Goal: Task Accomplishment & Management: Use online tool/utility

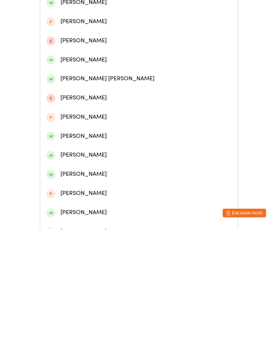
type input "[PERSON_NAME]"
click at [168, 84] on div "[PERSON_NAME]" at bounding box center [138, 80] width 185 height 10
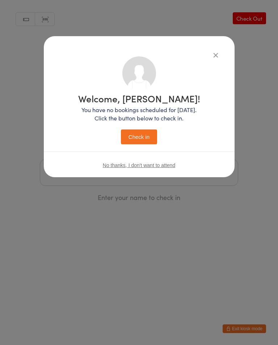
click at [155, 134] on button "Check in" at bounding box center [139, 137] width 36 height 15
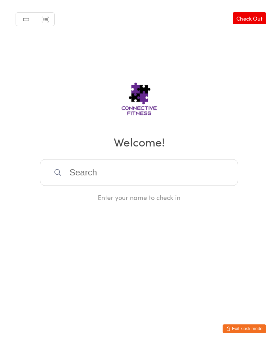
click at [126, 173] on input "search" at bounding box center [139, 172] width 198 height 27
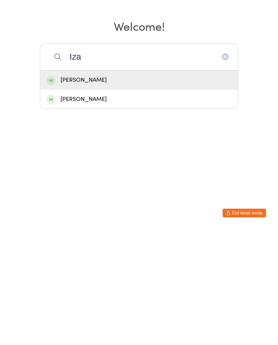
type input "Iza"
click at [110, 191] on div "[PERSON_NAME]" at bounding box center [138, 196] width 185 height 10
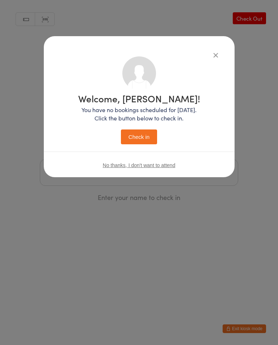
click at [146, 136] on button "Check in" at bounding box center [139, 137] width 36 height 15
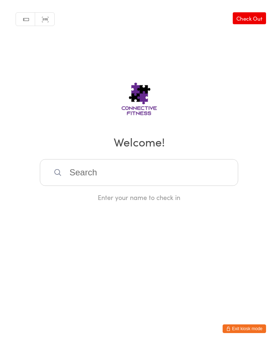
click at [77, 179] on input "search" at bounding box center [139, 172] width 198 height 27
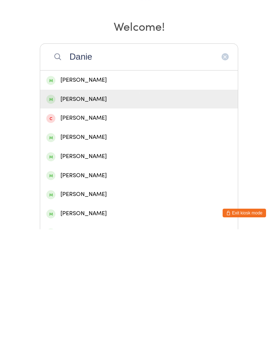
type input "Danie"
click at [142, 210] on div "[PERSON_NAME]" at bounding box center [138, 215] width 185 height 10
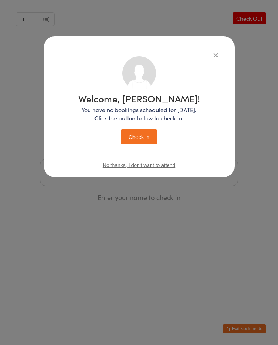
click at [139, 138] on button "Check in" at bounding box center [139, 137] width 36 height 15
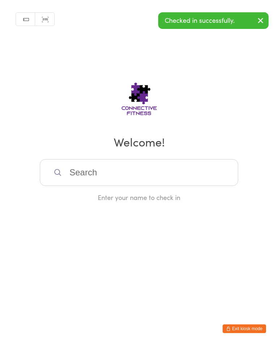
click at [169, 179] on input "search" at bounding box center [139, 172] width 198 height 27
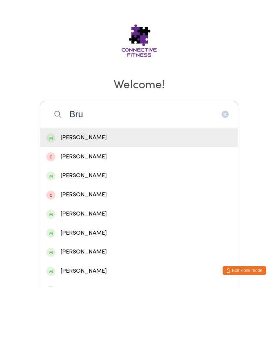
type input "Bru"
click at [134, 191] on div "[PERSON_NAME]" at bounding box center [138, 196] width 185 height 10
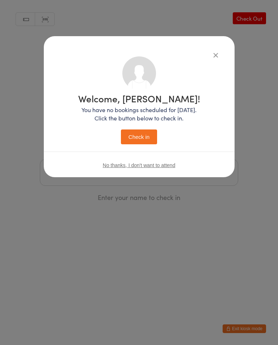
click at [145, 134] on button "Check in" at bounding box center [139, 137] width 36 height 15
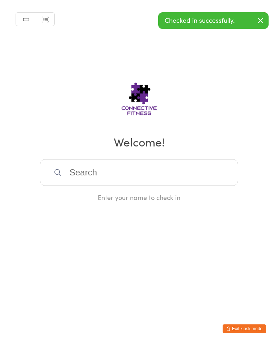
click at [149, 177] on input "search" at bounding box center [139, 172] width 198 height 27
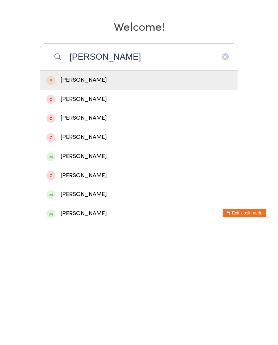
type input "[PERSON_NAME]"
click at [84, 325] on div "[PERSON_NAME]" at bounding box center [138, 330] width 185 height 10
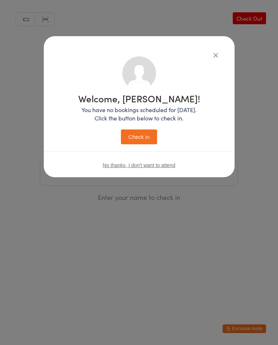
click at [155, 138] on button "Check in" at bounding box center [139, 137] width 36 height 15
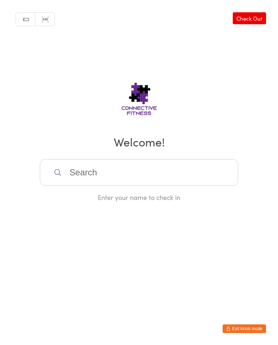
click at [159, 171] on input "search" at bounding box center [139, 172] width 198 height 27
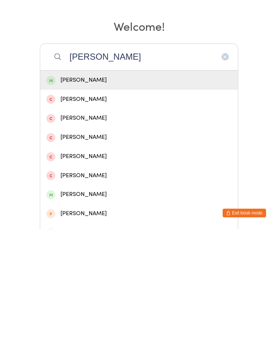
type input "[PERSON_NAME]"
click at [155, 191] on div "[PERSON_NAME]" at bounding box center [138, 196] width 185 height 10
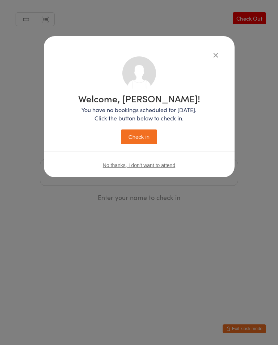
click at [147, 137] on button "Check in" at bounding box center [139, 137] width 36 height 15
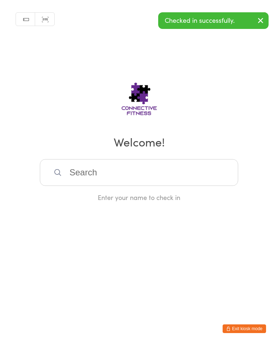
click at [163, 177] on input "search" at bounding box center [139, 172] width 198 height 27
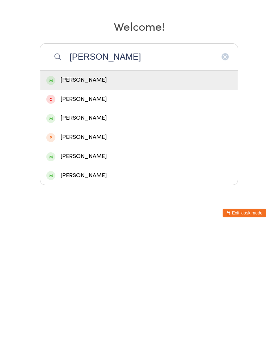
type input "[PERSON_NAME]"
click at [88, 263] on div "[PERSON_NAME]" at bounding box center [139, 272] width 198 height 19
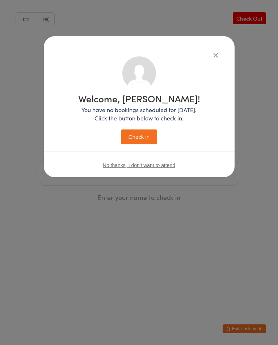
click at [133, 138] on button "Check in" at bounding box center [139, 137] width 36 height 15
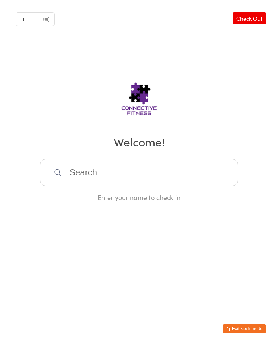
click at [135, 168] on input "search" at bounding box center [139, 172] width 198 height 27
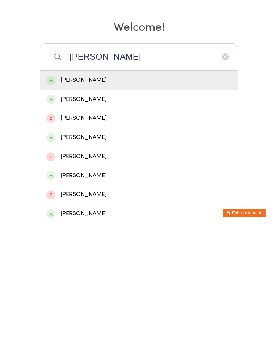
type input "[PERSON_NAME]"
click at [74, 191] on div "[PERSON_NAME]" at bounding box center [138, 196] width 185 height 10
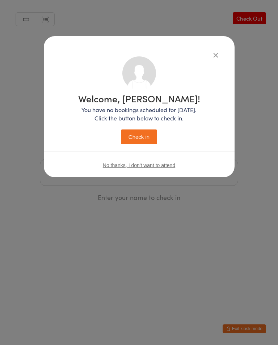
click at [142, 144] on button "Check in" at bounding box center [139, 137] width 36 height 15
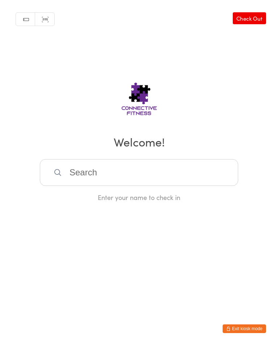
click at [255, 9] on div "Manual search Scanner input Check Out Welcome! Enter your name to check in" at bounding box center [139, 101] width 278 height 202
click at [260, 16] on link "Check Out" at bounding box center [249, 18] width 33 height 12
click at [91, 175] on input "search" at bounding box center [139, 172] width 198 height 27
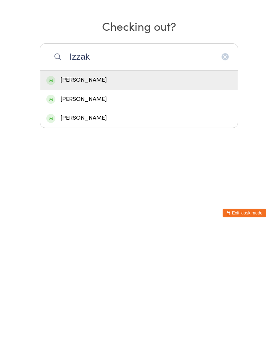
type input "Izzak"
click at [77, 191] on div "[PERSON_NAME]" at bounding box center [138, 196] width 185 height 10
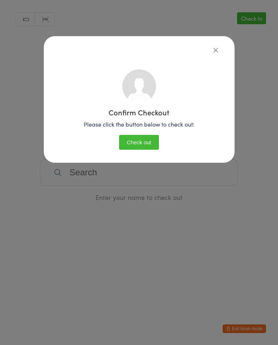
click at [145, 137] on button "Check out" at bounding box center [139, 142] width 40 height 15
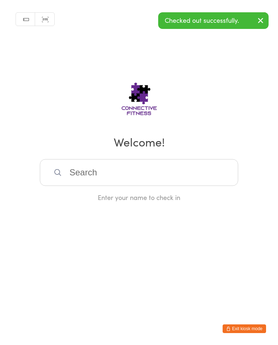
click at [257, 19] on icon "button" at bounding box center [260, 20] width 9 height 9
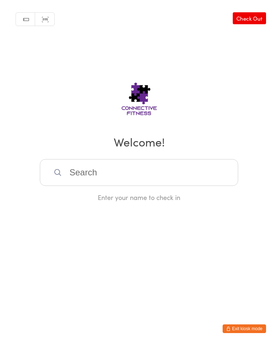
click at [245, 16] on link "Check Out" at bounding box center [249, 18] width 33 height 12
click at [95, 185] on input "search" at bounding box center [139, 172] width 198 height 27
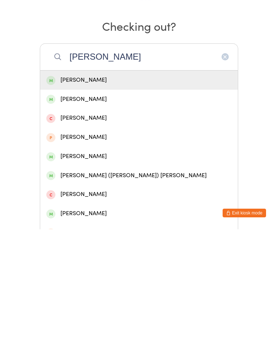
type input "[PERSON_NAME]"
click at [81, 191] on div "[PERSON_NAME]" at bounding box center [138, 196] width 185 height 10
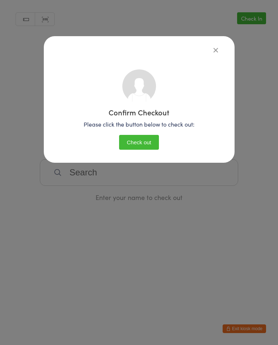
click at [211, 50] on button "button" at bounding box center [215, 50] width 9 height 9
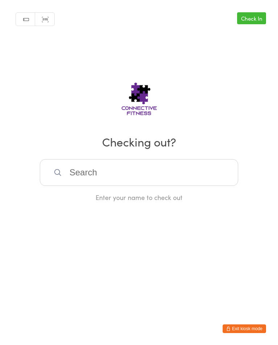
click at [113, 163] on input "search" at bounding box center [139, 172] width 198 height 27
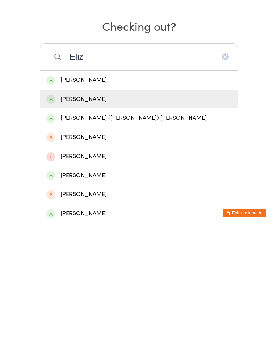
type input "Eliz"
click at [69, 210] on div "[PERSON_NAME]" at bounding box center [138, 215] width 185 height 10
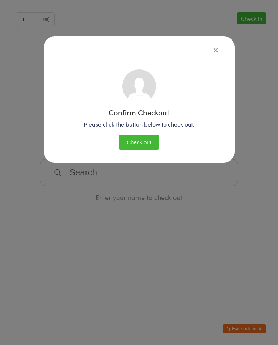
click at [146, 143] on button "Check out" at bounding box center [139, 142] width 40 height 15
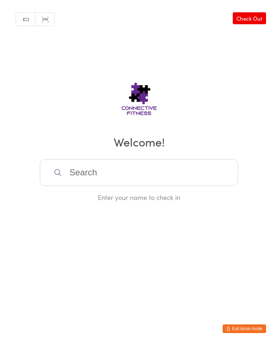
click at [245, 20] on link "Check Out" at bounding box center [249, 18] width 33 height 12
click at [121, 165] on input "search" at bounding box center [139, 172] width 198 height 27
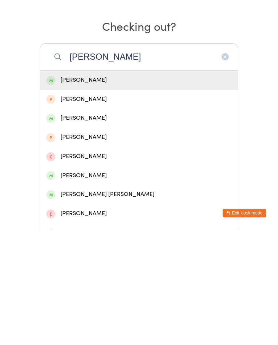
type input "[PERSON_NAME]"
click at [101, 186] on div "[PERSON_NAME]" at bounding box center [139, 195] width 198 height 19
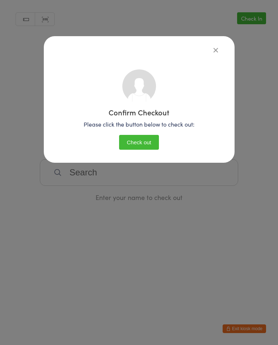
click at [135, 138] on button "Check out" at bounding box center [139, 142] width 40 height 15
